Goal: Communication & Community: Ask a question

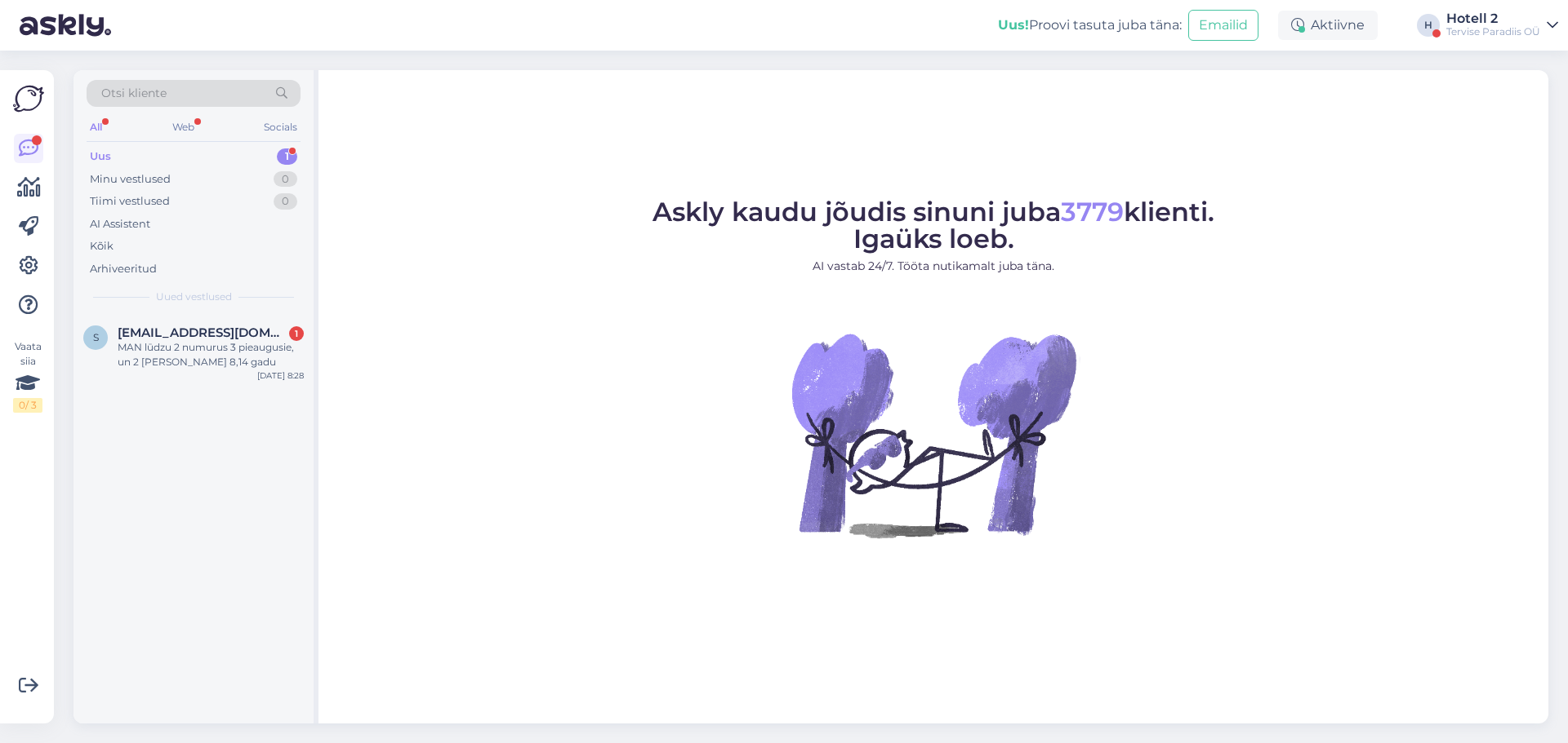
click at [240, 389] on div "s [EMAIL_ADDRESS][DOMAIN_NAME] 1 MAN lūdzu 2 numurus 3 pieaugusie, un 2 [PERSON…" at bounding box center [194, 519] width 240 height 409
click at [241, 375] on div "s [EMAIL_ADDRESS][DOMAIN_NAME] 1 MAN lūdzu 2 numurus 3 pieaugusie, un 2 [PERSON…" at bounding box center [194, 351] width 240 height 74
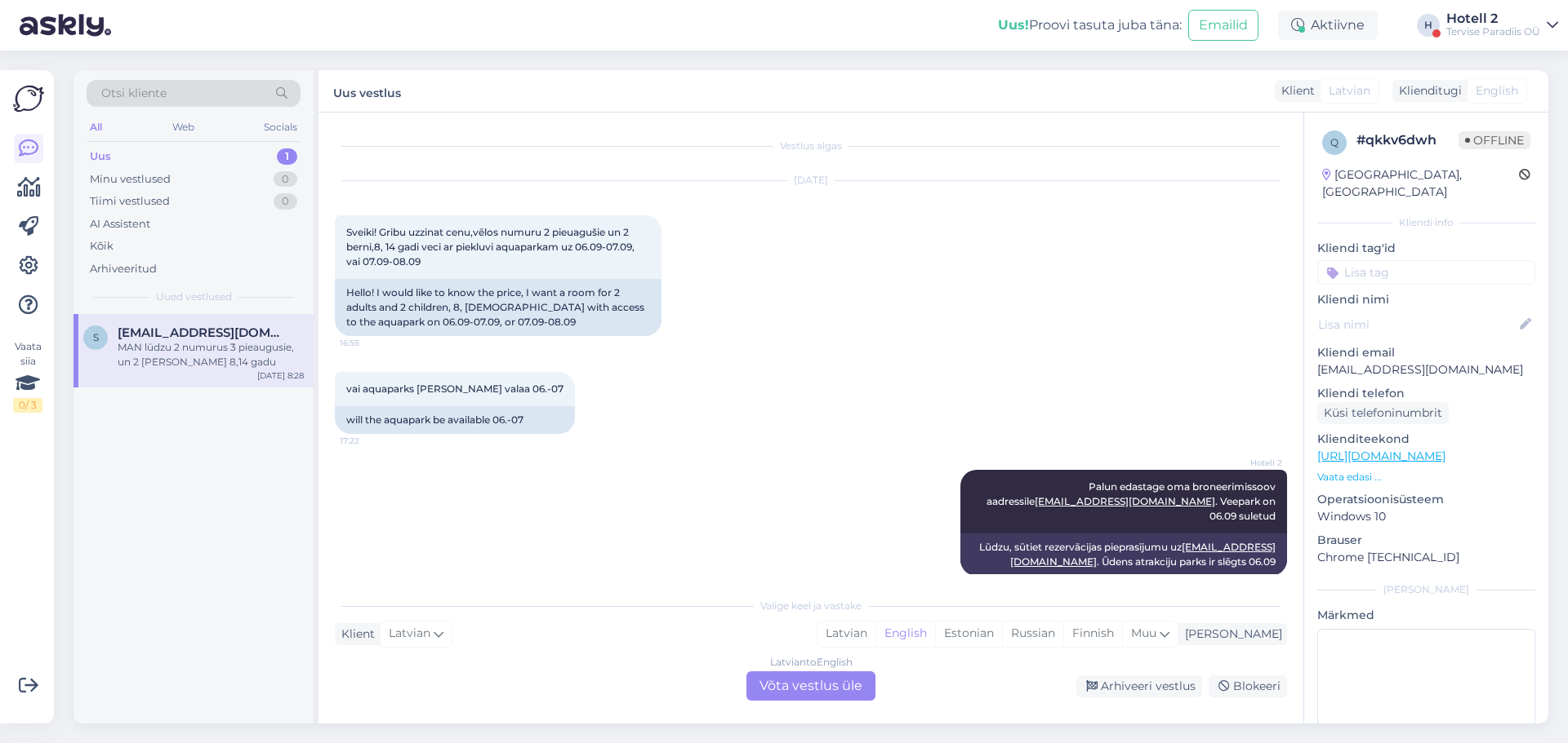
scroll to position [109, 0]
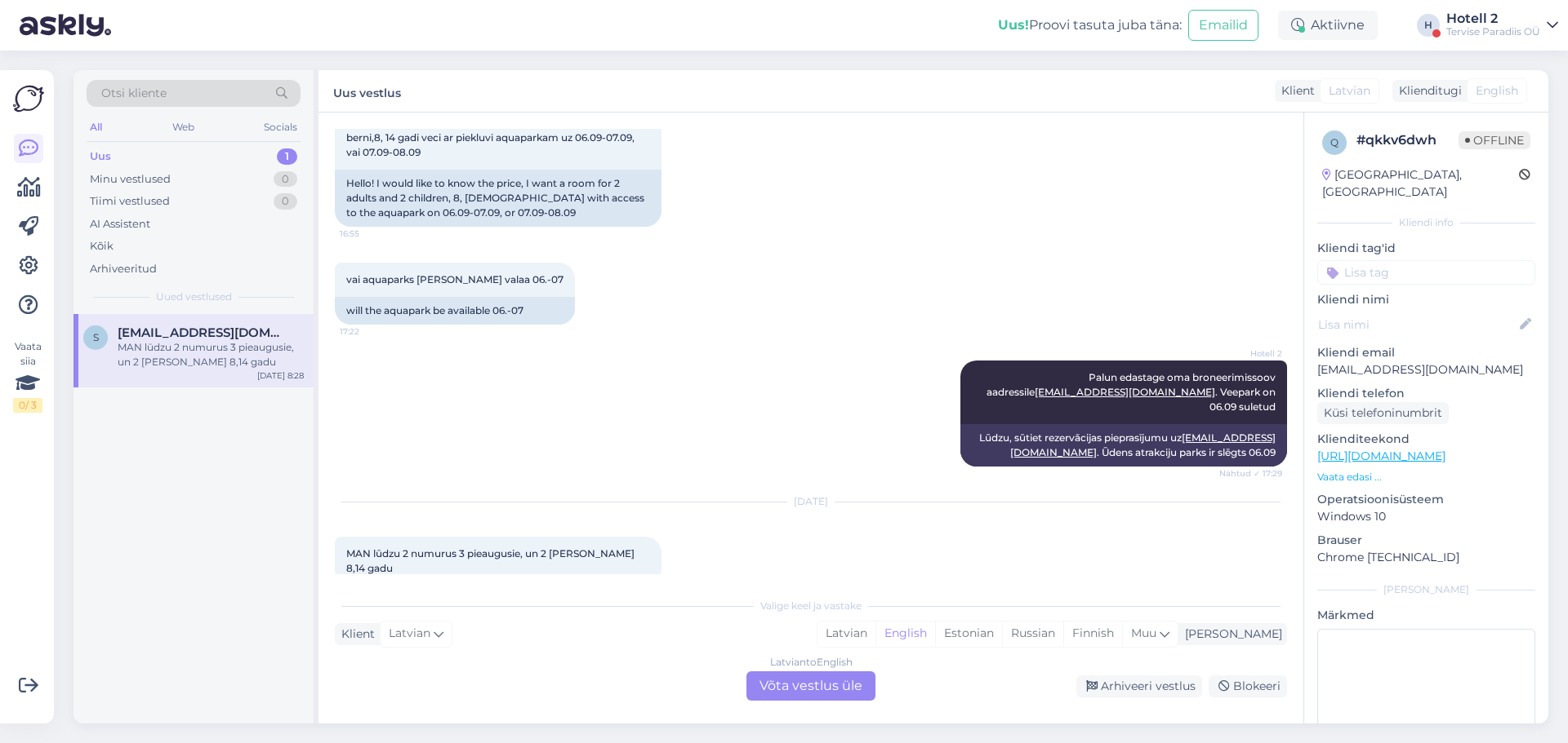
click at [807, 692] on div "Latvian to English Võta vestlus üle" at bounding box center [810, 686] width 129 height 29
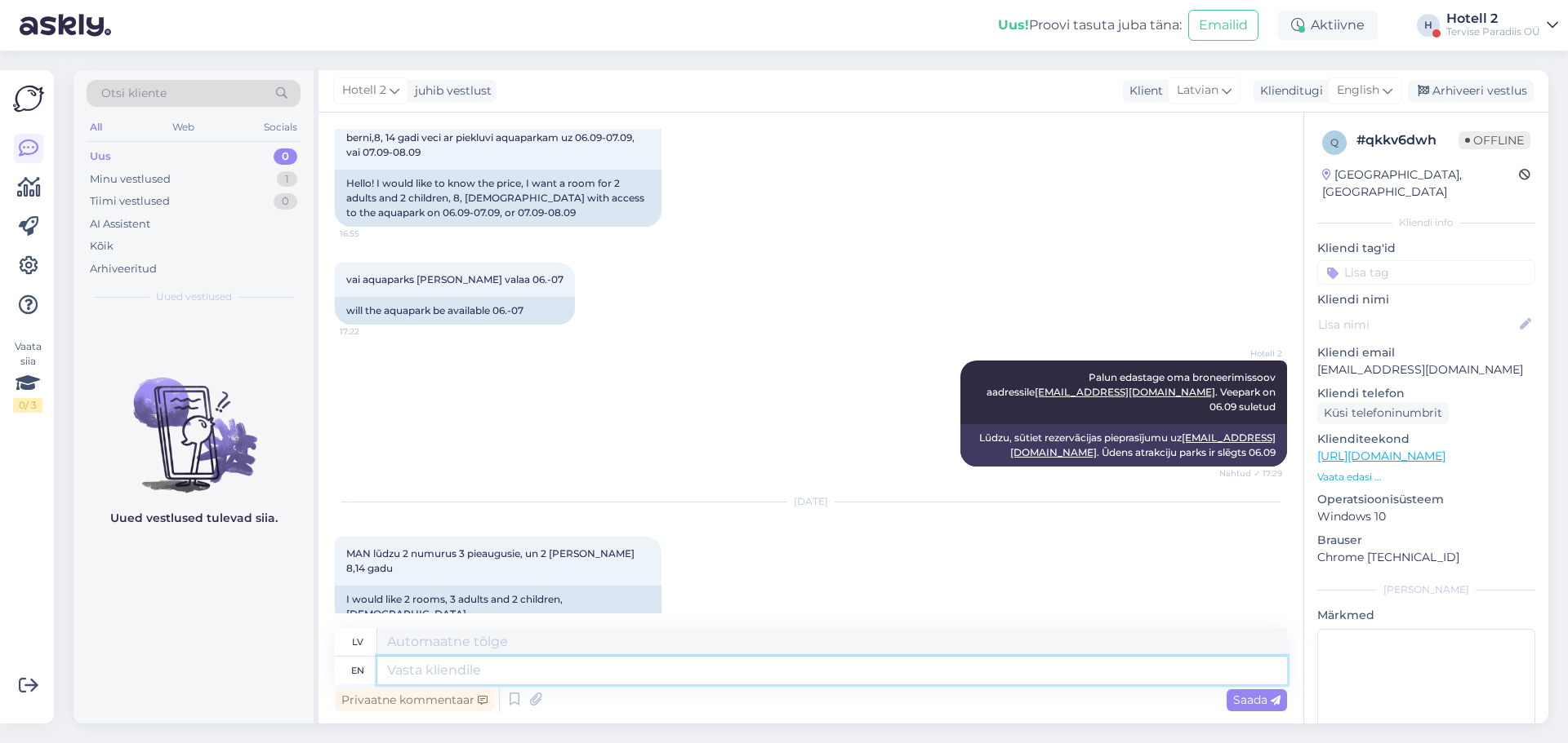
click at [628, 666] on textarea at bounding box center [833, 670] width 910 height 28
type textarea "Hello!"
type textarea "Sveiki!"
type textarea "Hello! Please"
type textarea "Sveiki! Lūdzu"
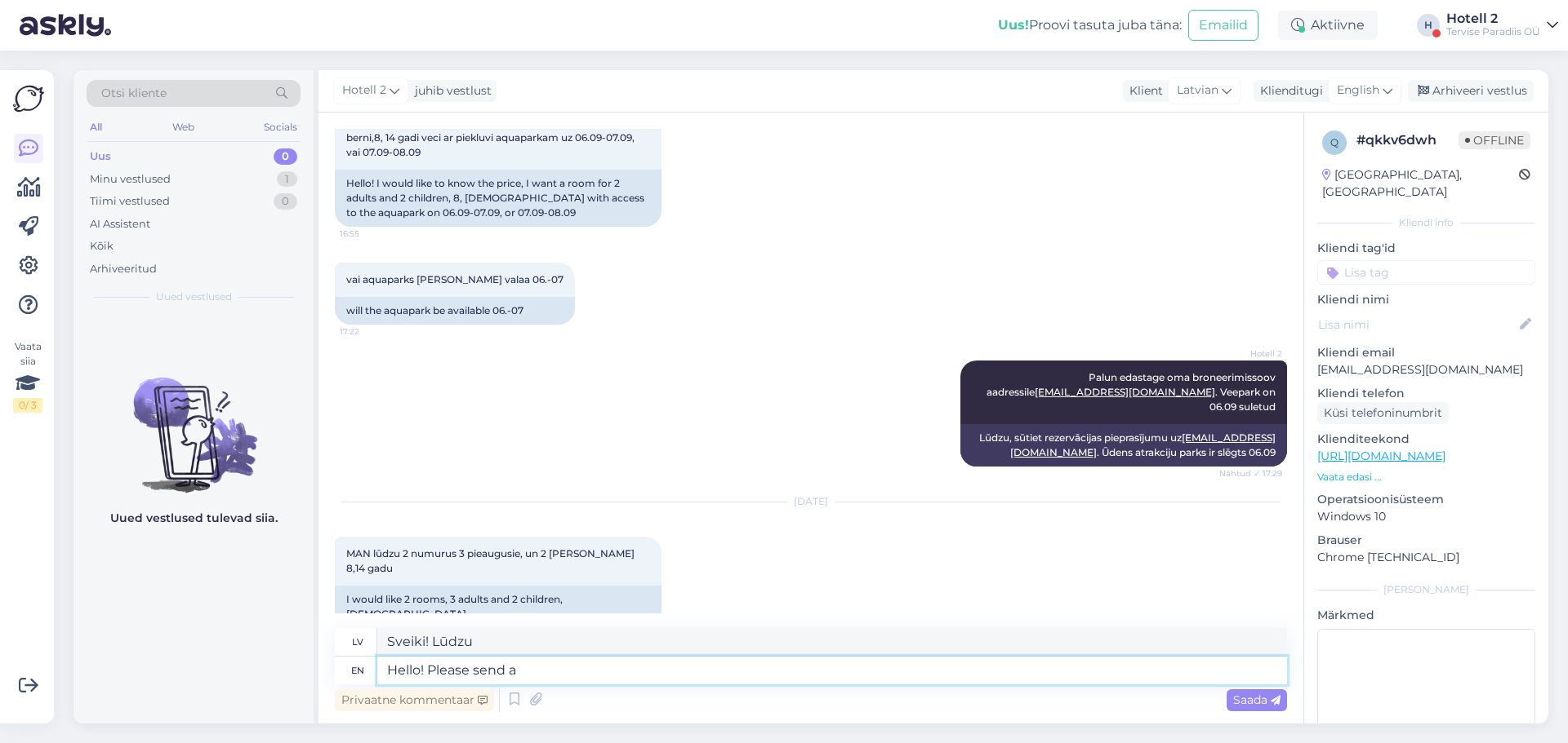
type textarea "Hello! Please send a"
type textarea "Sveiki! Lūdzu, atsūtiet"
type textarea "Hello! Please send an e-mail t"
type textarea "Sveiki! Lūdzu, sūtiet e-pastu"
type textarea "Hello! Please send an e-mail to s"
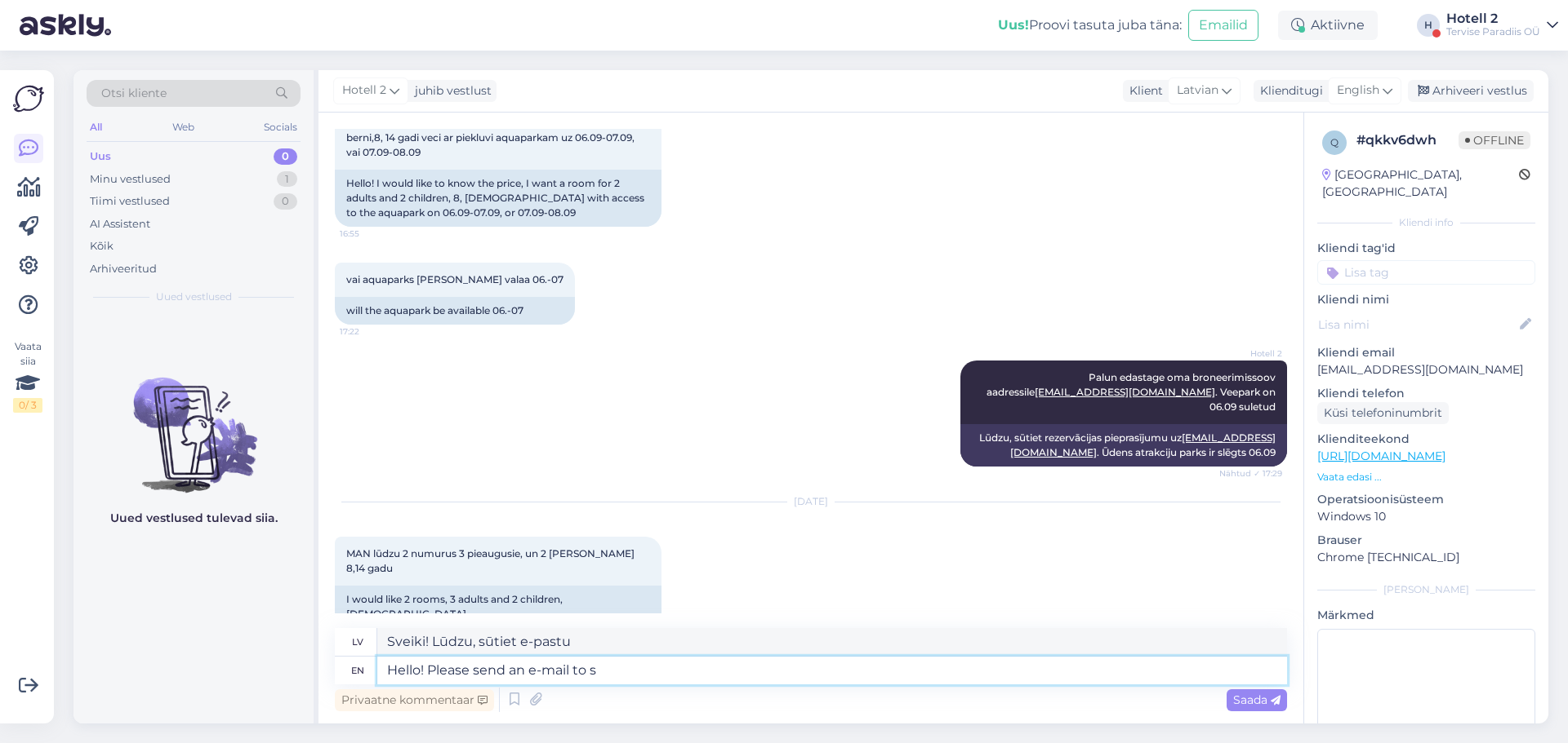
type textarea "Sveiki! [PERSON_NAME], sūtiet e-pastu uz"
type textarea "Hello! Please send an e-mail to sales@"
type textarea "Sveiki! Lūdzu, rakstiet e-pastu pārdošanas nodaļai."
type textarea "Hello! Please send an e-mail to [EMAIL_ADDRESS][DOMAIN_NAME]"
type textarea "Sveiki! Lūdzu, rakstiet uz e-pastu [EMAIL_ADDRESS][DOMAIN_NAME]"
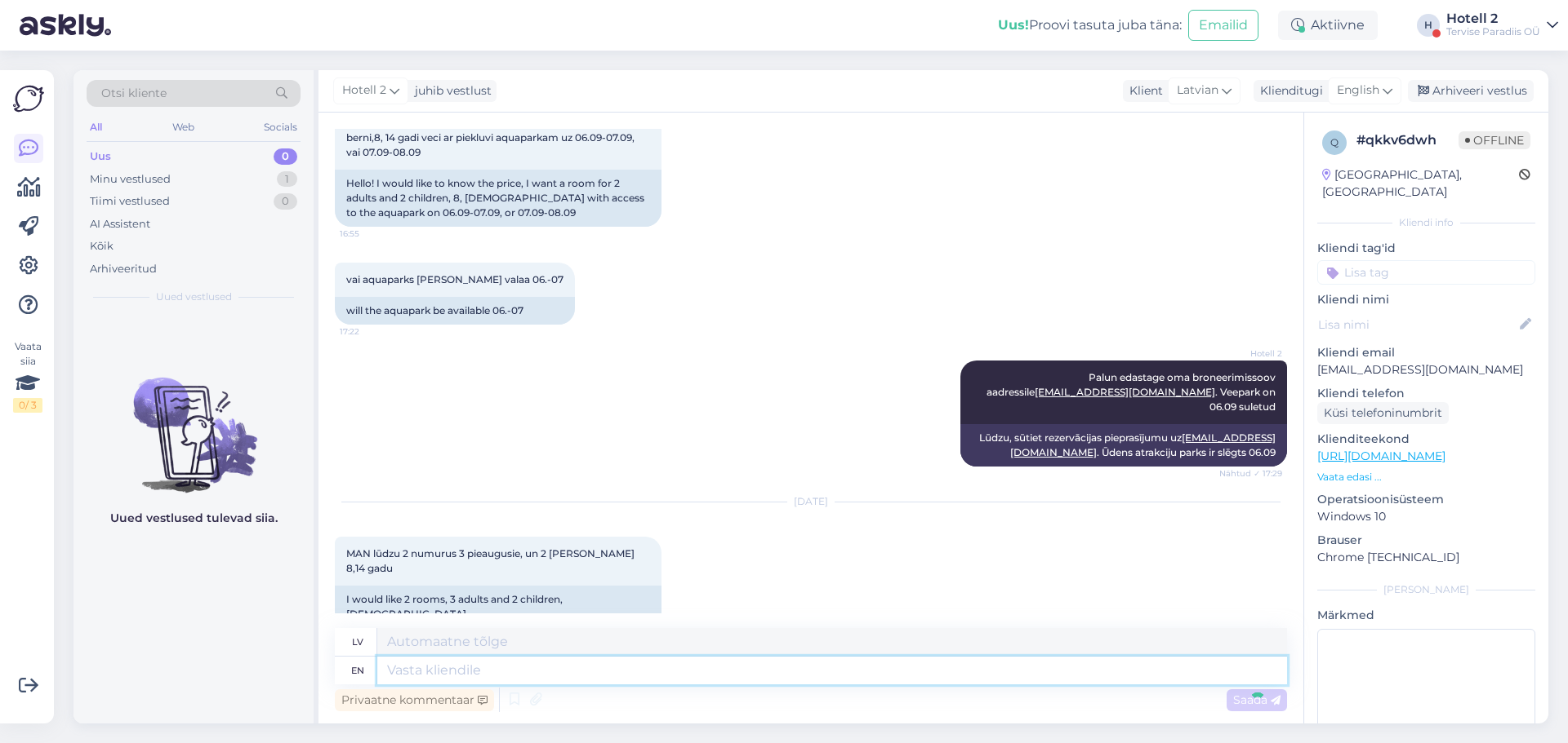
scroll to position [211, 0]
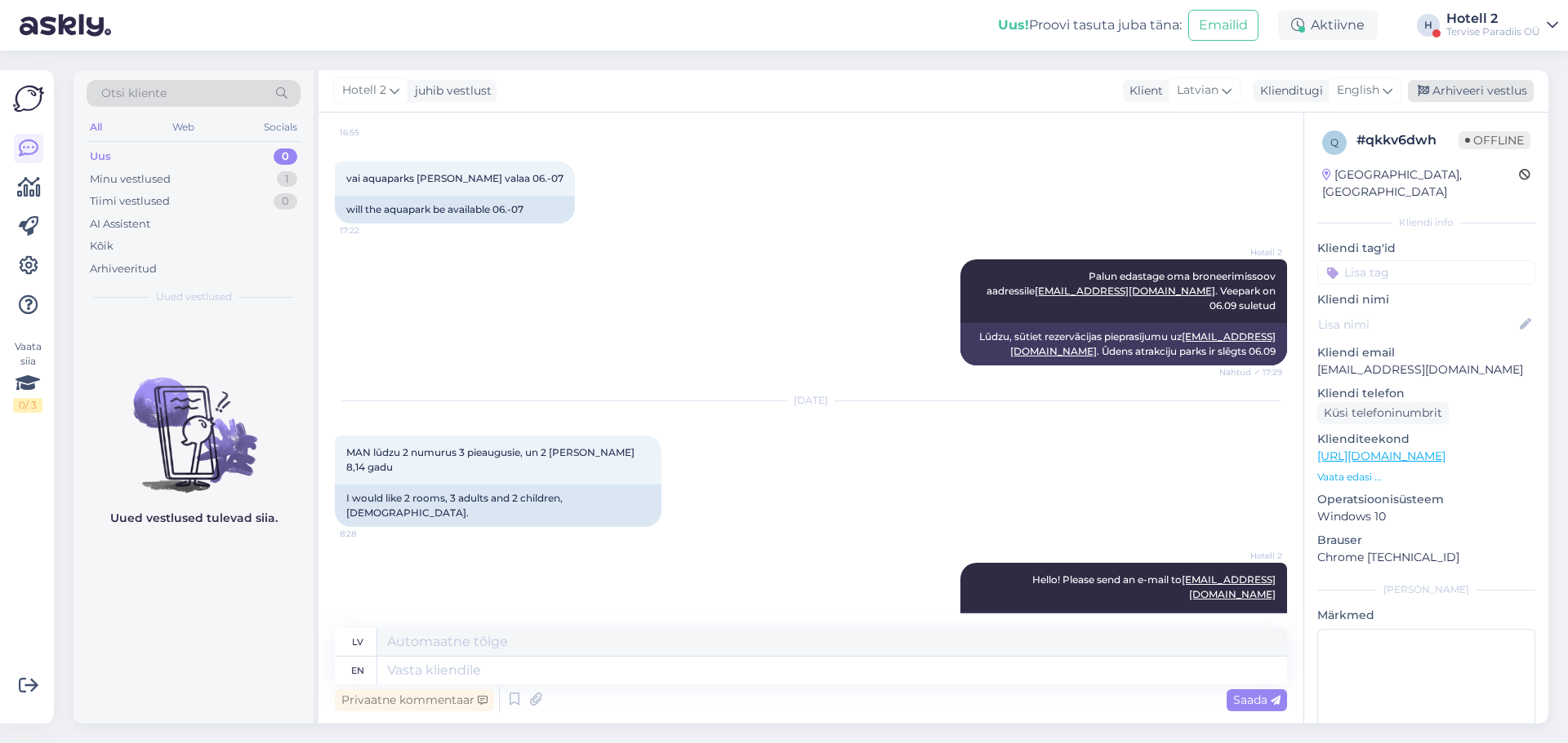
drag, startPoint x: 1449, startPoint y: 91, endPoint x: 1431, endPoint y: 90, distance: 18.0
click at [1449, 90] on div "Arhiveeri vestlus" at bounding box center [1470, 91] width 126 height 22
